Goal: Information Seeking & Learning: Learn about a topic

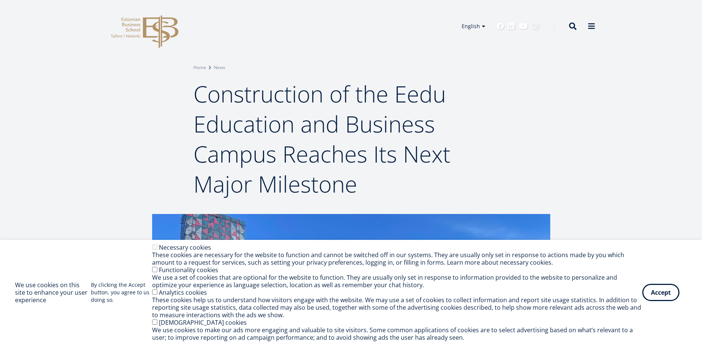
scroll to position [115, 0]
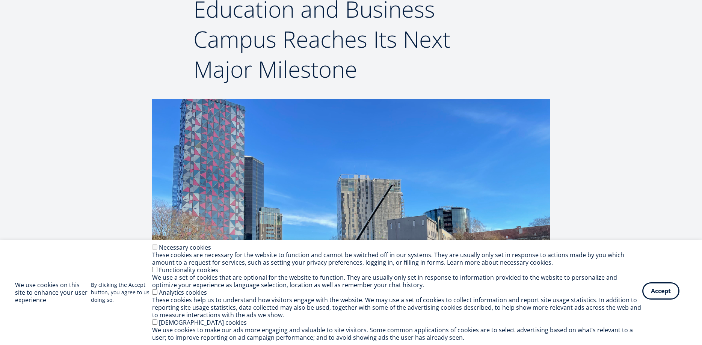
click at [670, 294] on button "Accept" at bounding box center [661, 291] width 37 height 17
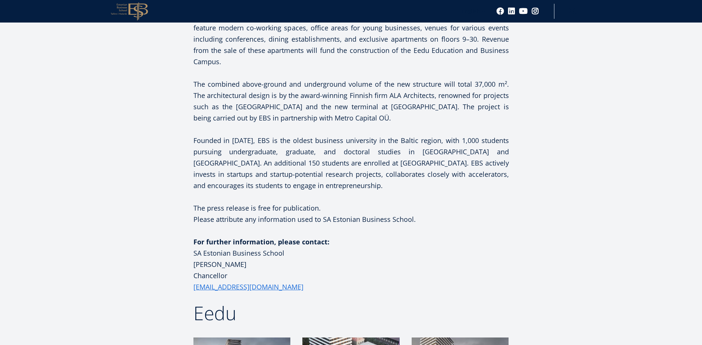
scroll to position [1073, 0]
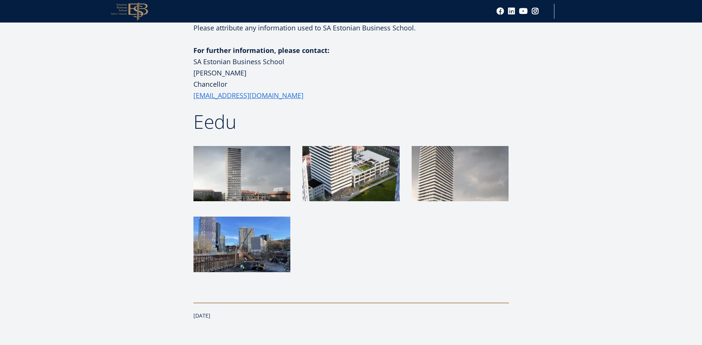
click at [254, 150] on img at bounding box center [242, 173] width 97 height 55
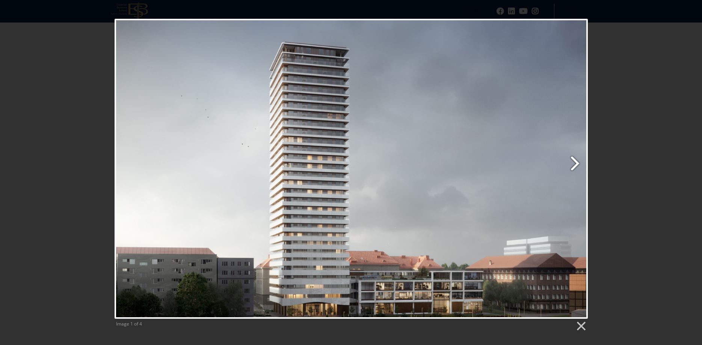
click at [577, 162] on link "Next image" at bounding box center [436, 169] width 303 height 300
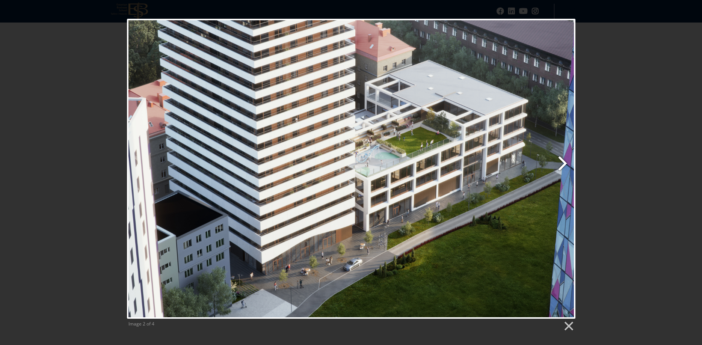
click at [564, 162] on link "Next image" at bounding box center [431, 169] width 287 height 300
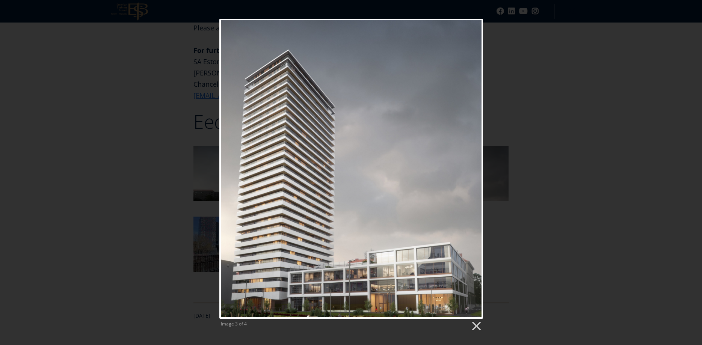
click at [574, 142] on div "Image 3 of 4" at bounding box center [351, 175] width 702 height 313
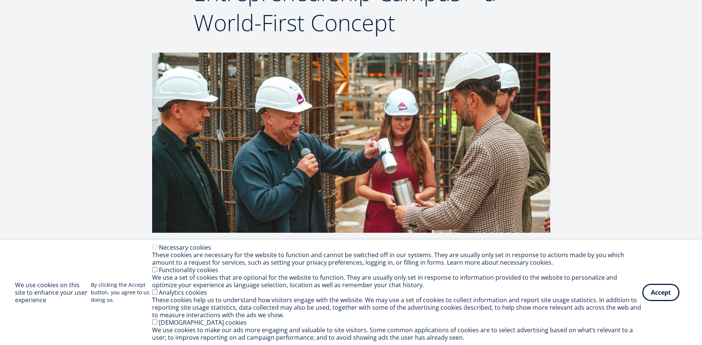
scroll to position [230, 0]
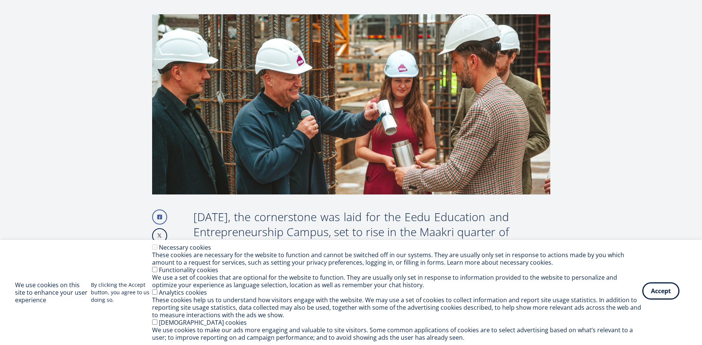
click at [666, 287] on button "Accept" at bounding box center [661, 291] width 37 height 17
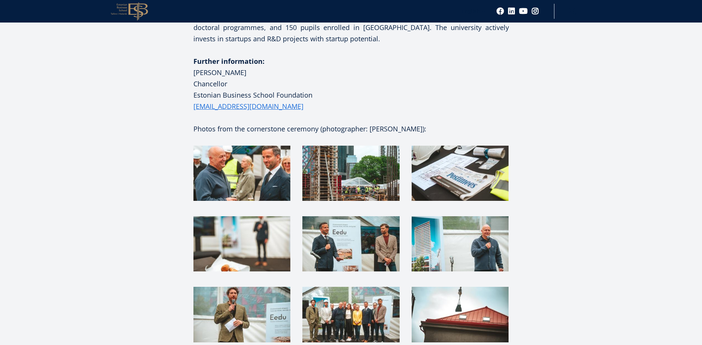
scroll to position [1265, 0]
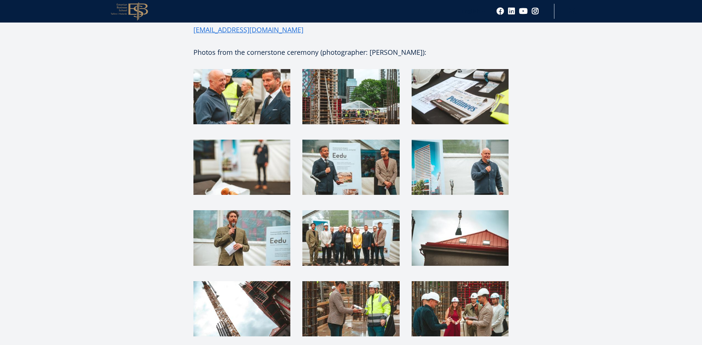
click at [371, 140] on img at bounding box center [351, 167] width 97 height 55
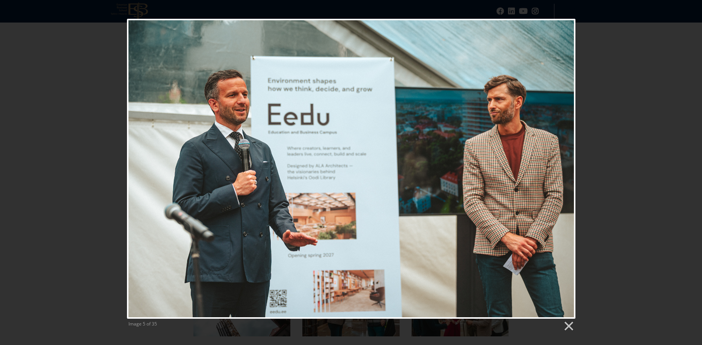
click at [664, 86] on div "Image 5 of 35" at bounding box center [351, 175] width 702 height 313
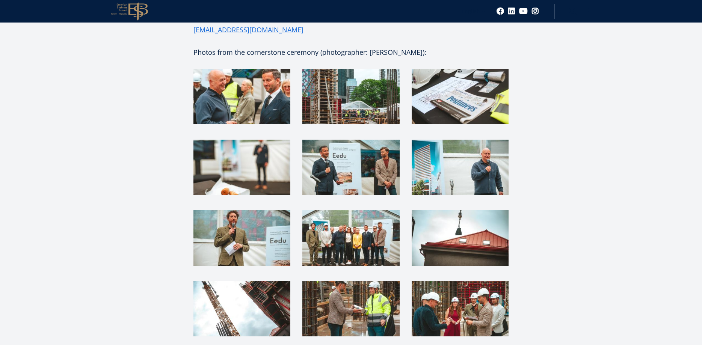
click at [502, 140] on img at bounding box center [460, 167] width 97 height 55
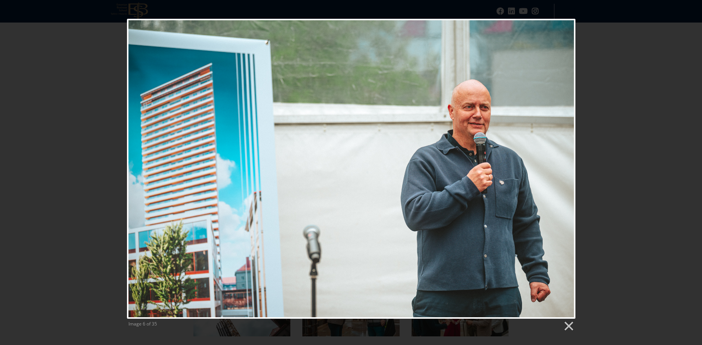
click at [673, 113] on div "Image 6 of 35" at bounding box center [351, 175] width 702 height 313
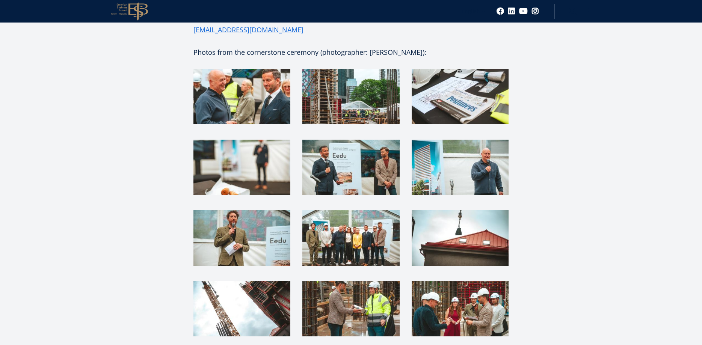
click at [236, 210] on img at bounding box center [242, 237] width 97 height 55
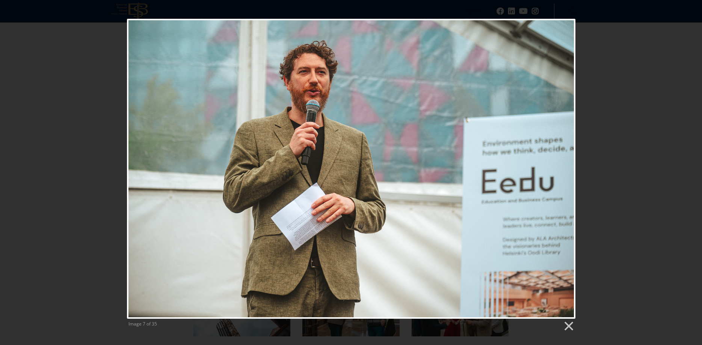
click at [629, 79] on div "Image 7 of 35" at bounding box center [351, 175] width 702 height 313
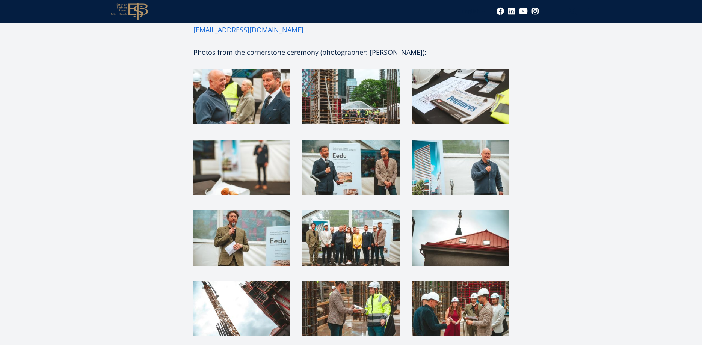
click at [477, 145] on img at bounding box center [460, 167] width 97 height 55
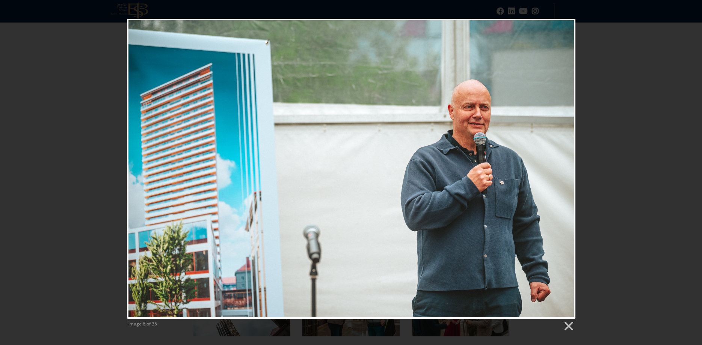
click at [652, 114] on div "Image 6 of 35" at bounding box center [351, 175] width 702 height 313
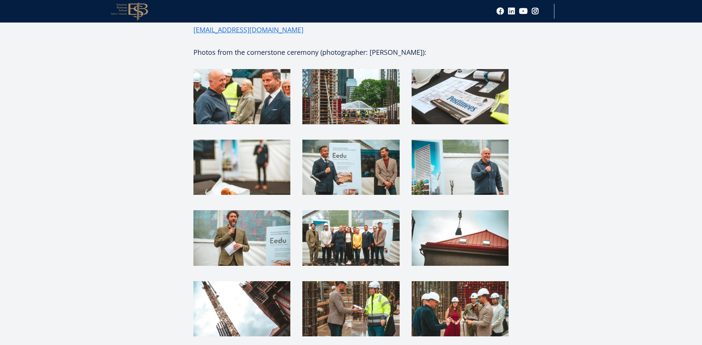
click at [489, 140] on img at bounding box center [460, 167] width 97 height 55
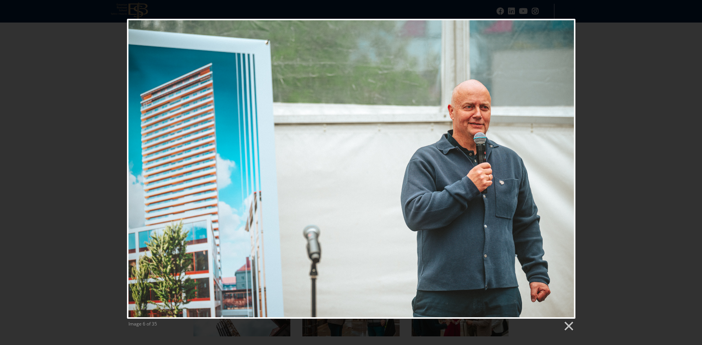
click at [632, 149] on div "Image 6 of 35" at bounding box center [351, 175] width 702 height 313
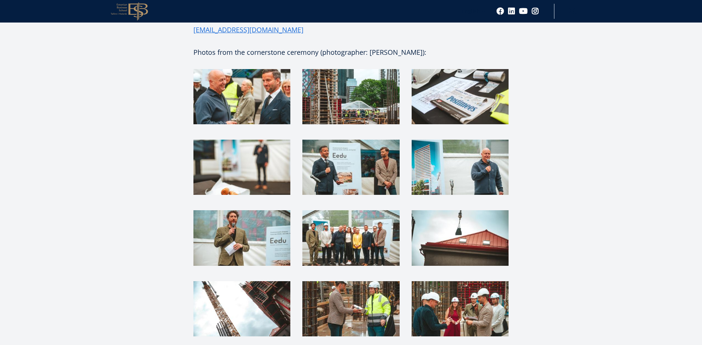
scroll to position [1342, 0]
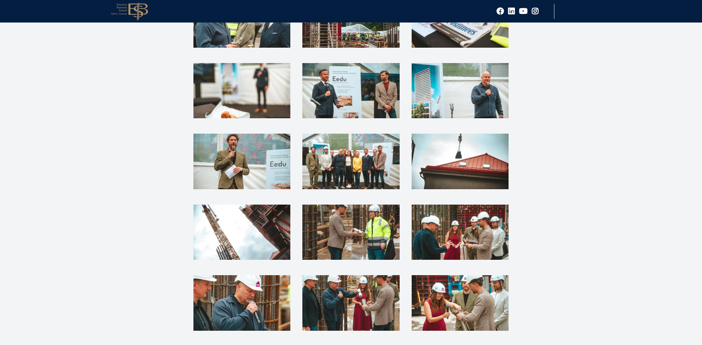
click at [376, 148] on img at bounding box center [351, 161] width 97 height 55
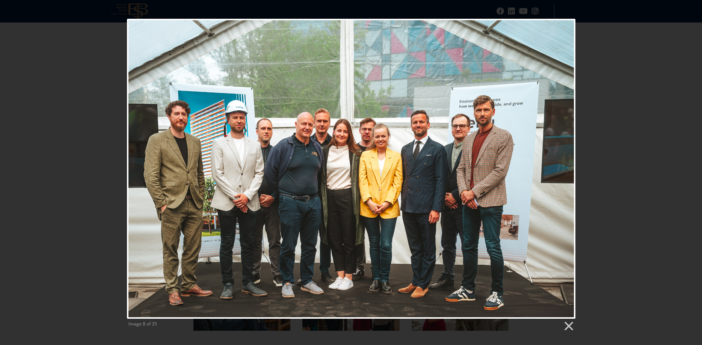
click at [654, 165] on div "Image 8 of 35" at bounding box center [351, 175] width 702 height 313
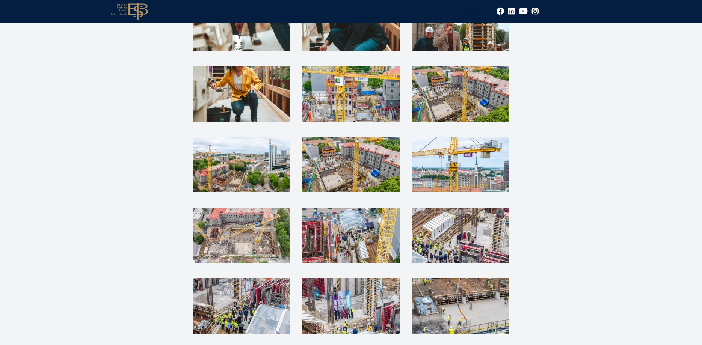
scroll to position [1687, 0]
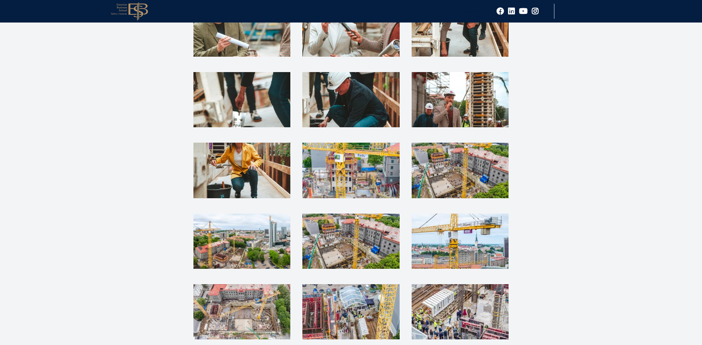
click at [135, 11] on icon at bounding box center [139, 11] width 20 height 18
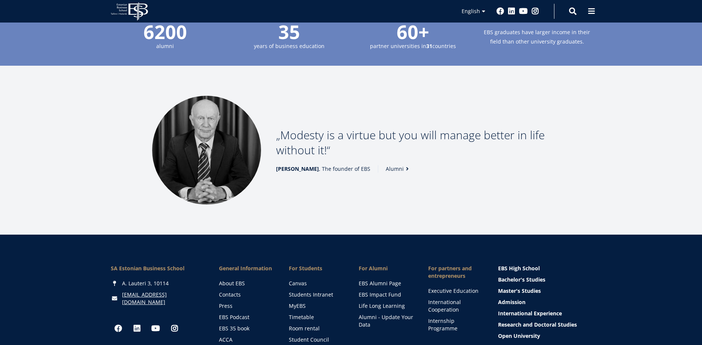
scroll to position [1055, 0]
